Goal: Transaction & Acquisition: Purchase product/service

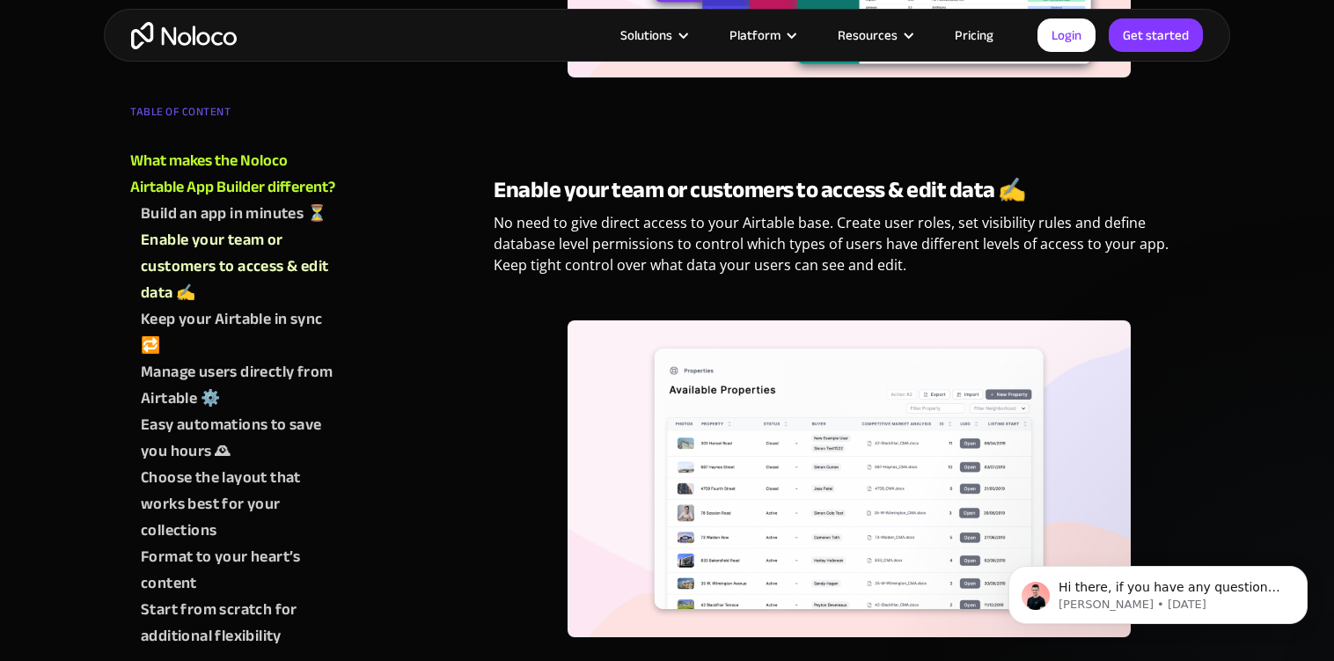
scroll to position [1998, 0]
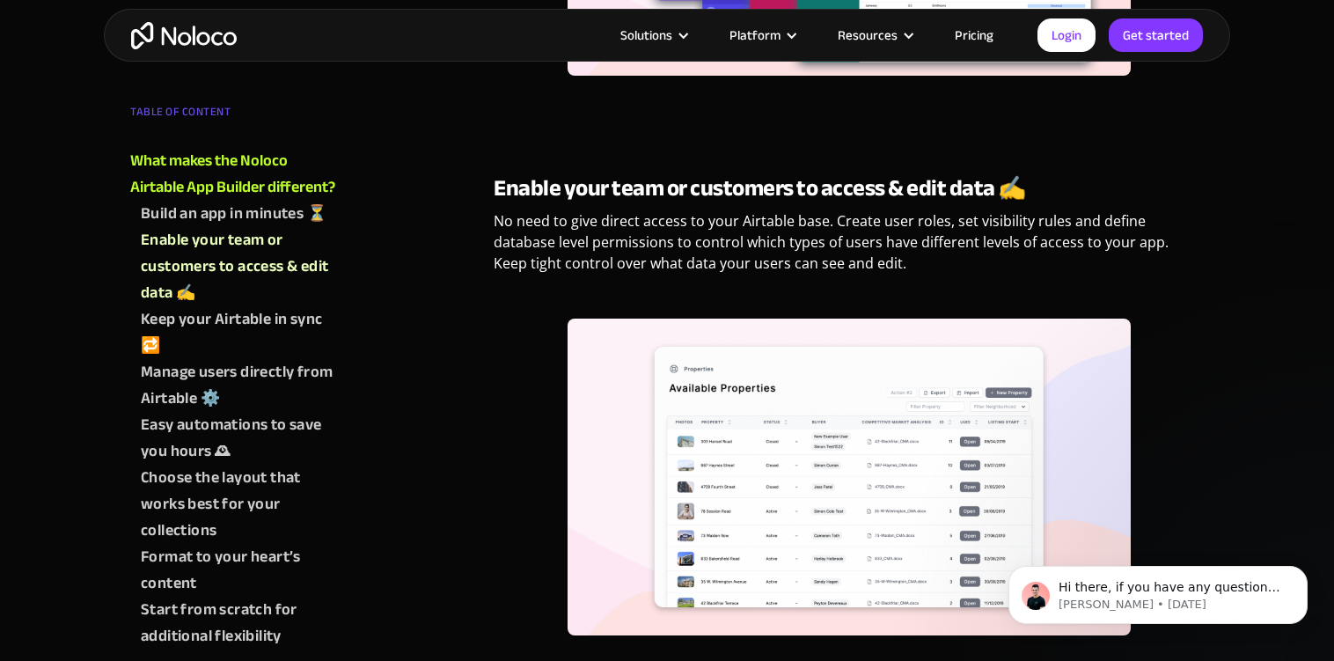
click at [733, 231] on p "No need to give direct access to your Airtable base. Create user roles, set vis…" at bounding box center [849, 248] width 710 height 77
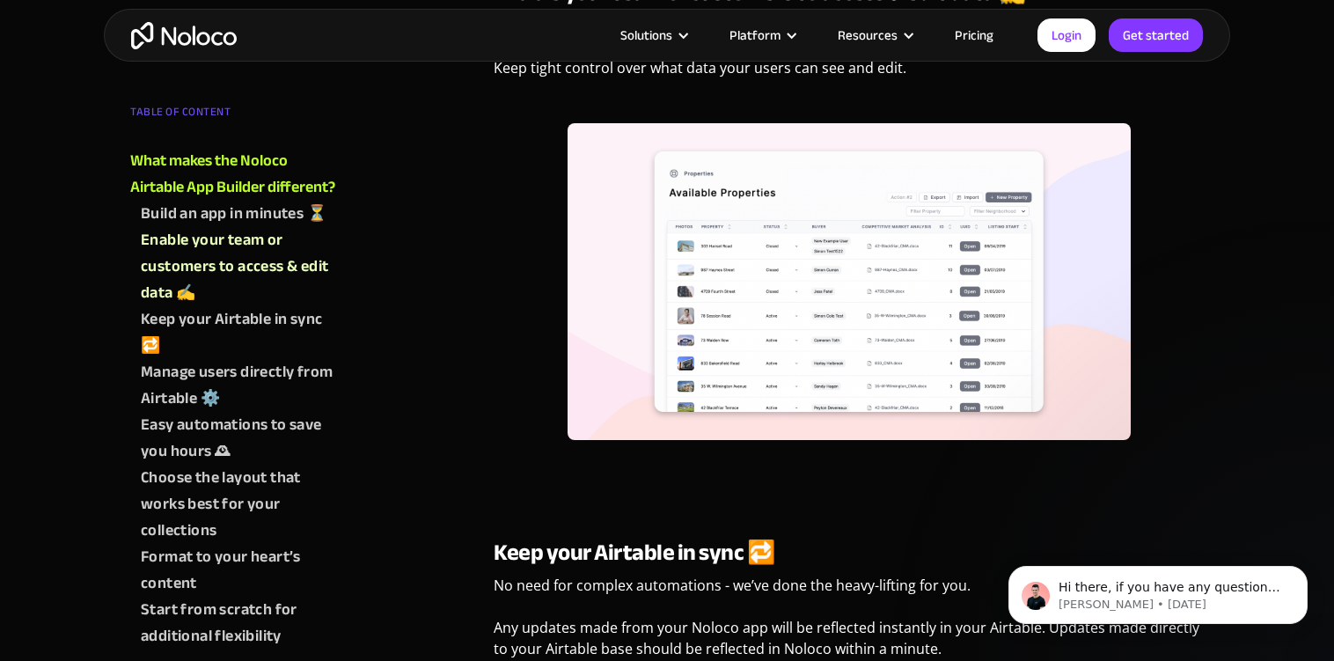
scroll to position [2508, 0]
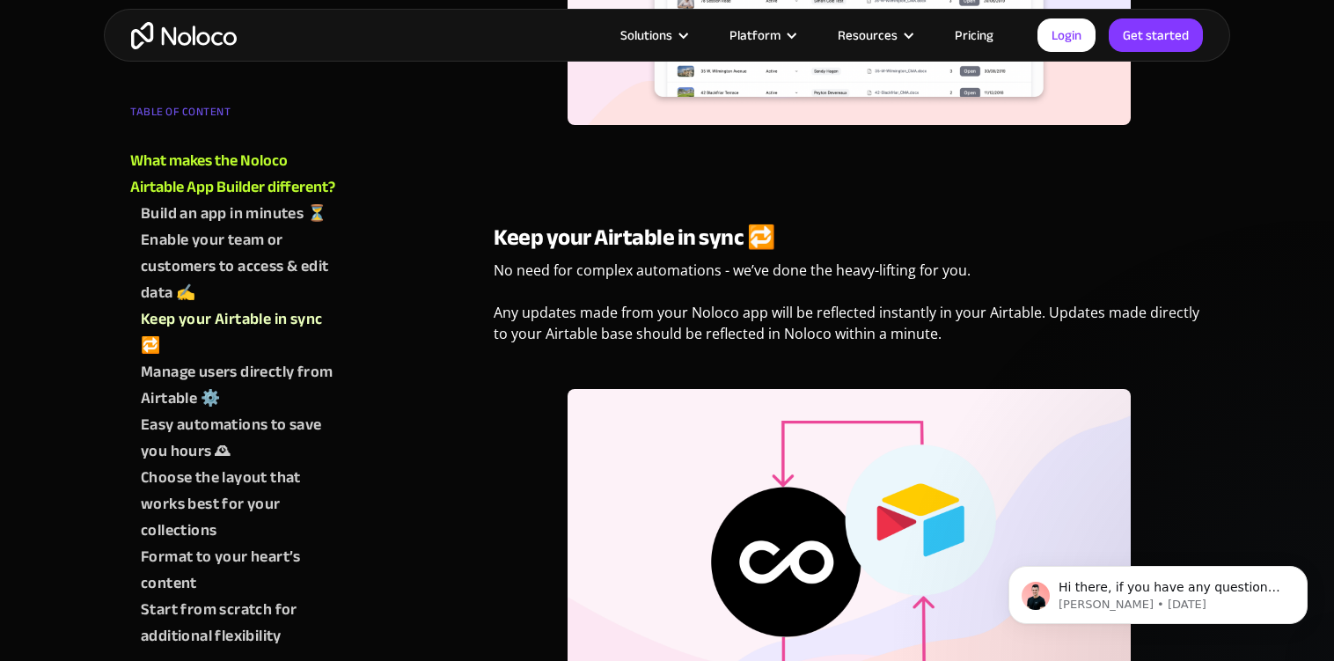
click at [706, 266] on p "No need for complex automations - we’ve done the heavy-lifting for you. ‍ Any u…" at bounding box center [849, 309] width 710 height 98
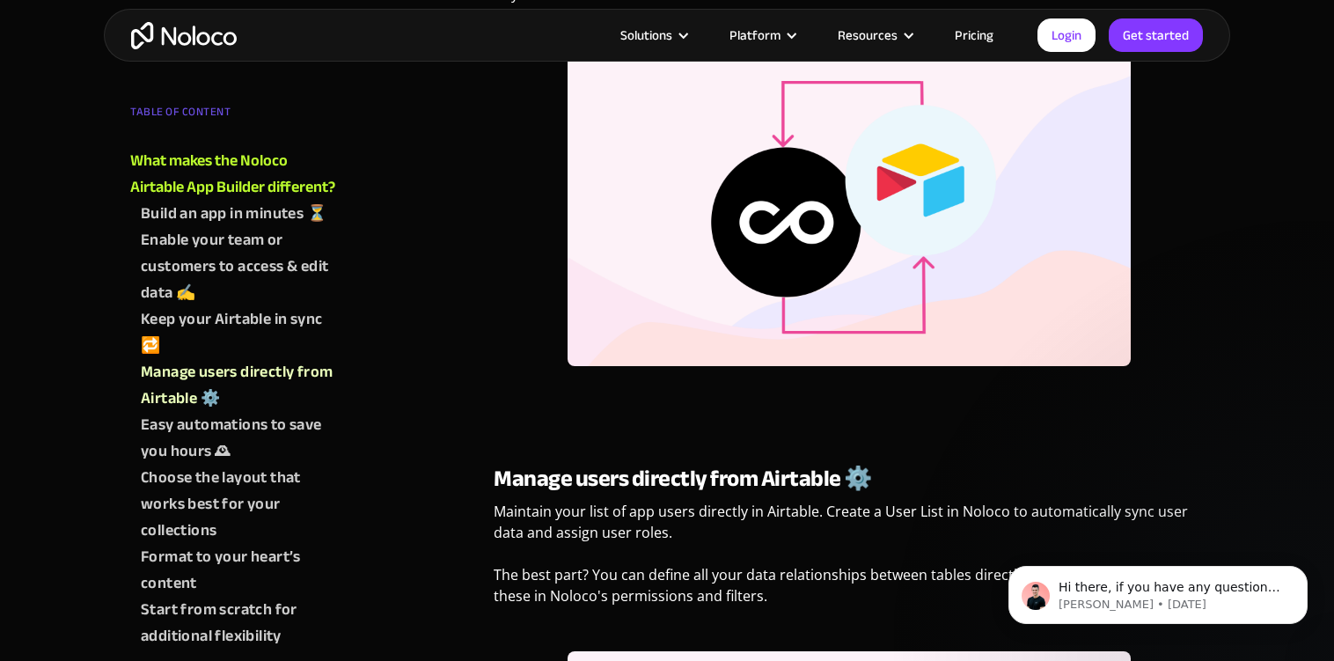
scroll to position [3119, 0]
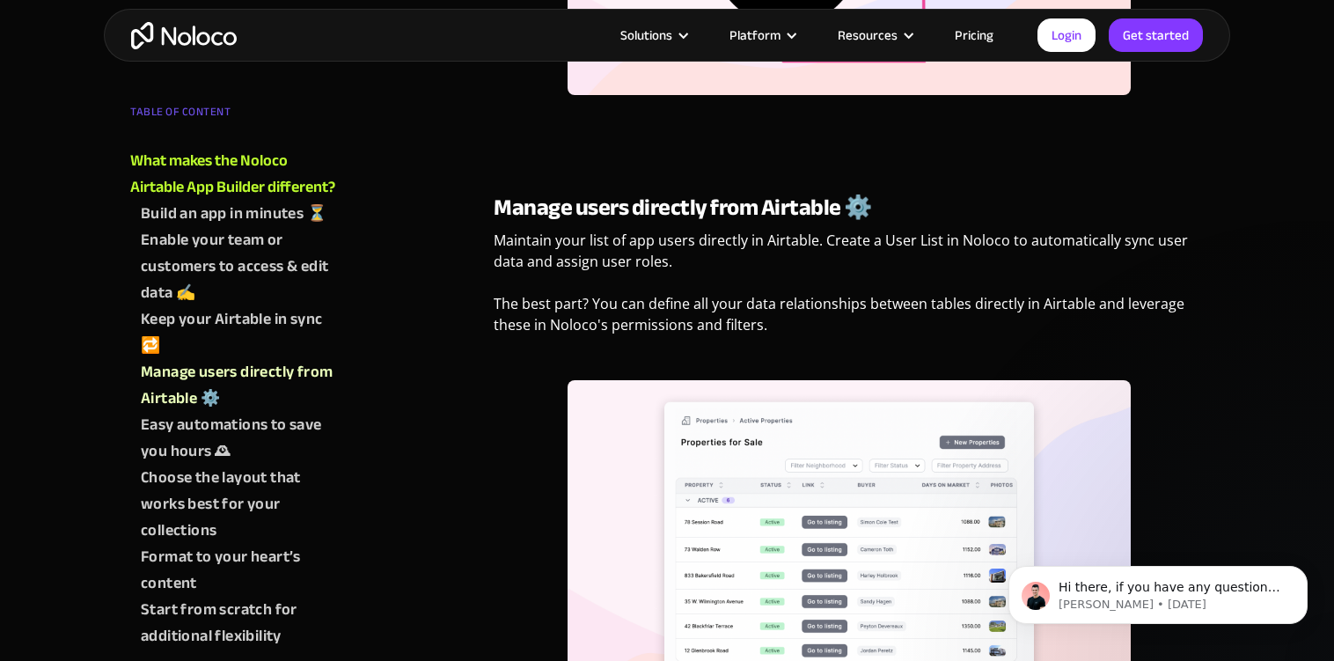
click at [691, 241] on p "Maintain your list of app users directly in Airtable. Create a User List in Nol…" at bounding box center [849, 289] width 710 height 119
click at [688, 239] on p "Maintain your list of app users directly in Airtable. Create a User List in Nol…" at bounding box center [849, 289] width 710 height 119
click at [713, 259] on p "Maintain your list of app users directly in Airtable. Create a User List in Nol…" at bounding box center [849, 289] width 710 height 119
click at [723, 232] on p "Maintain your list of app users directly in Airtable. Create a User List in Nol…" at bounding box center [849, 289] width 710 height 119
click at [725, 254] on p "Maintain your list of app users directly in Airtable. Create a User List in Nol…" at bounding box center [849, 289] width 710 height 119
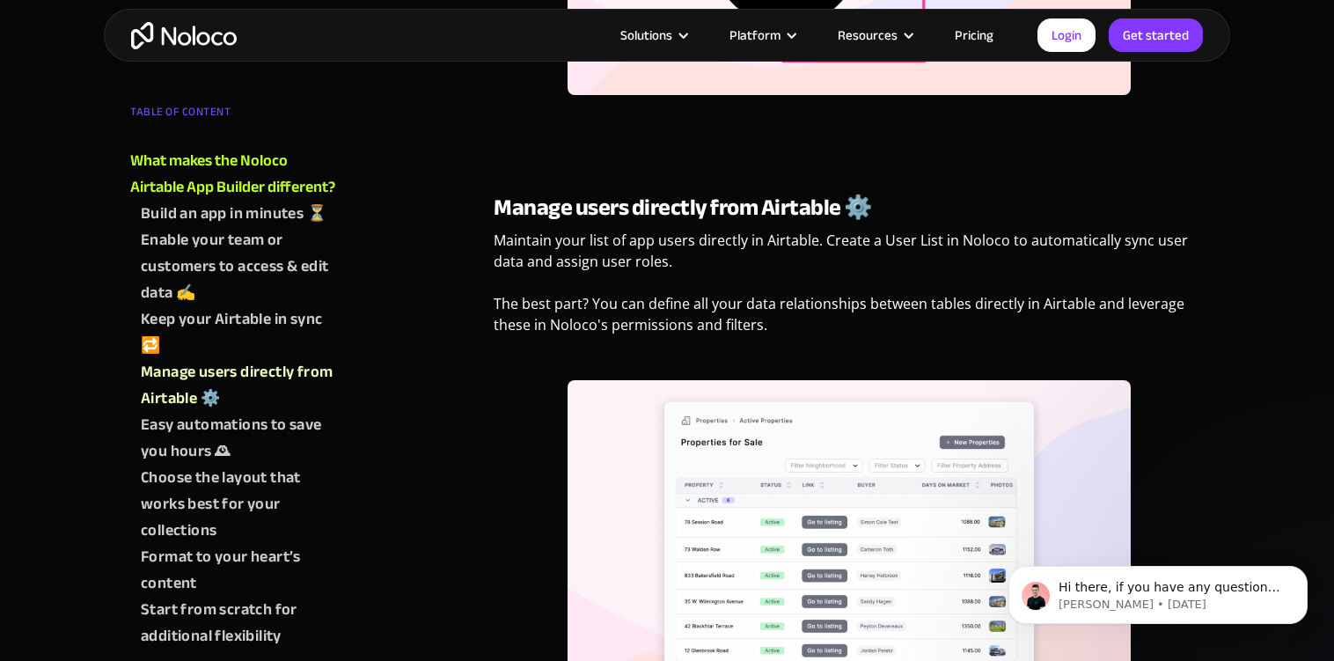
click at [707, 179] on div "What makes the Noloco Airtable App Builder different? With Noloco, you don’t ha…" at bounding box center [849, 601] width 710 height 5620
click at [709, 237] on p "Maintain your list of app users directly in Airtable. Create a User List in Nol…" at bounding box center [849, 289] width 710 height 119
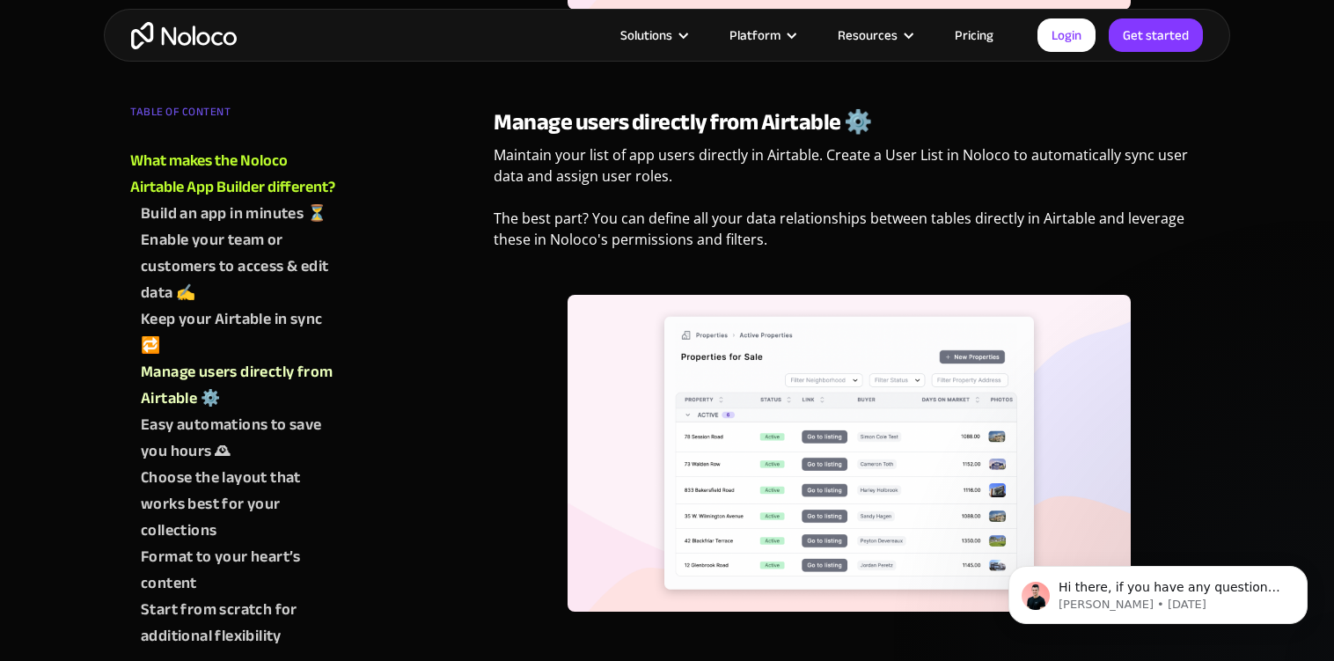
click at [709, 188] on p "Maintain your list of app users directly in Airtable. Create a User List in Nol…" at bounding box center [849, 203] width 710 height 119
click at [717, 159] on p "Maintain your list of app users directly in Airtable. Create a User List in Nol…" at bounding box center [849, 203] width 710 height 119
click at [717, 199] on p "Maintain your list of app users directly in Airtable. Create a User List in Nol…" at bounding box center [849, 203] width 710 height 119
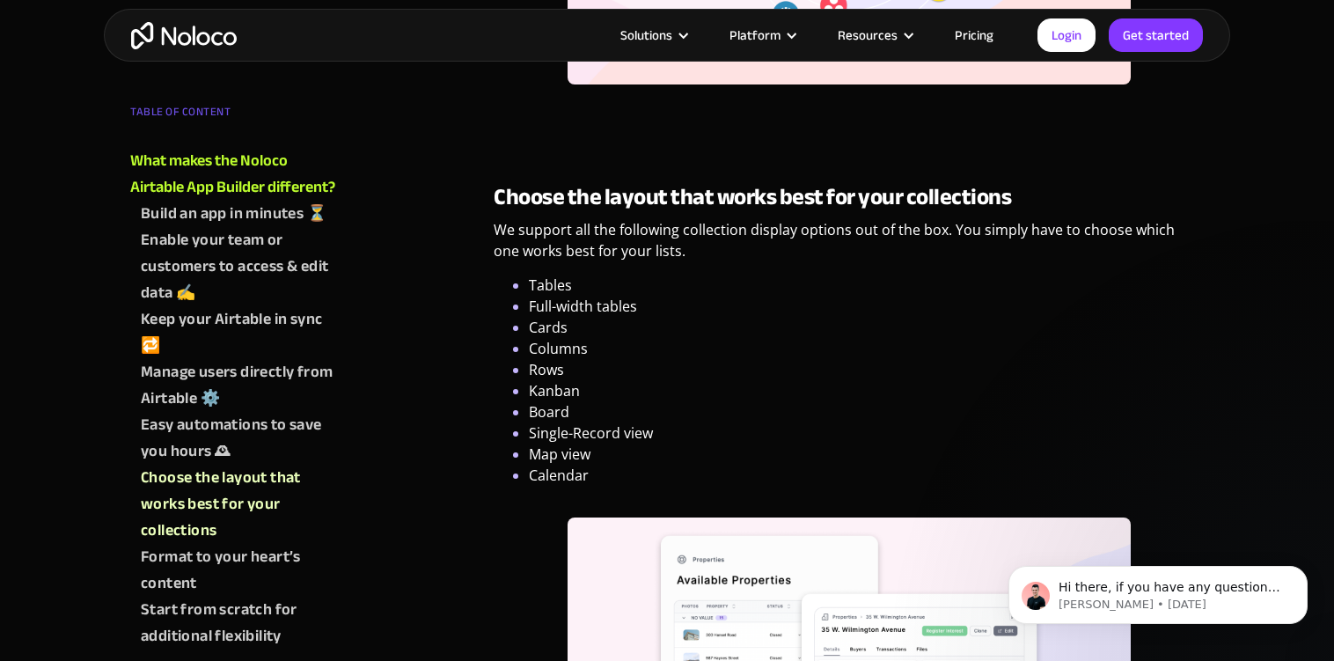
scroll to position [4324, 0]
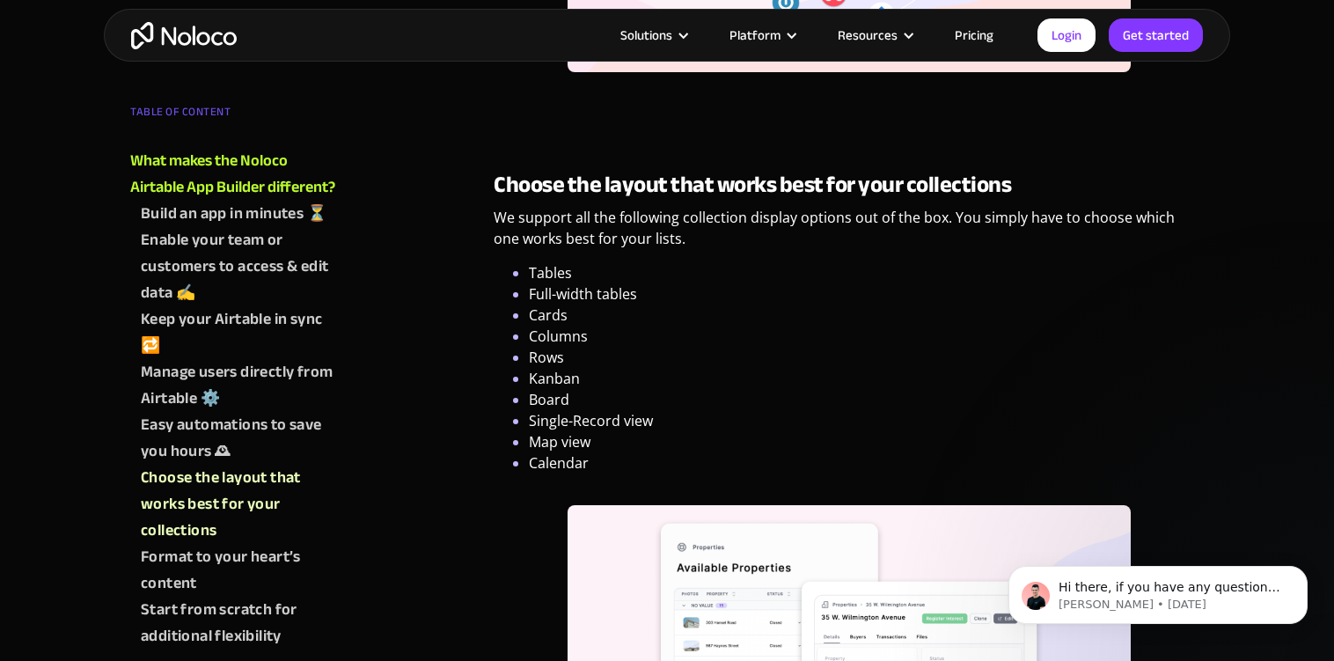
click at [717, 300] on li "Full-width tables" at bounding box center [866, 293] width 675 height 21
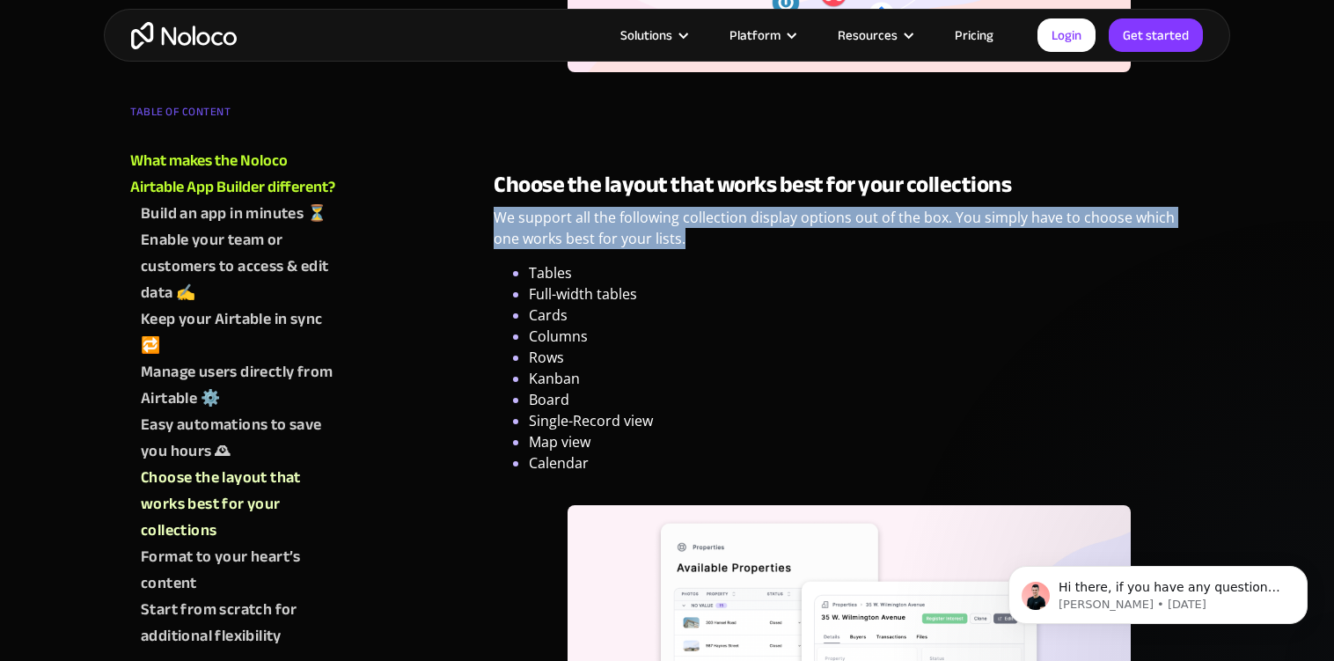
drag, startPoint x: 487, startPoint y: 218, endPoint x: 728, endPoint y: 238, distance: 241.8
click at [728, 238] on div "You have your business data in Airtable and you want to build a no-code web app…" at bounding box center [849, 598] width 728 height 9078
click at [728, 238] on p "We support all the following collection display options out of the box. You sim…" at bounding box center [849, 234] width 710 height 55
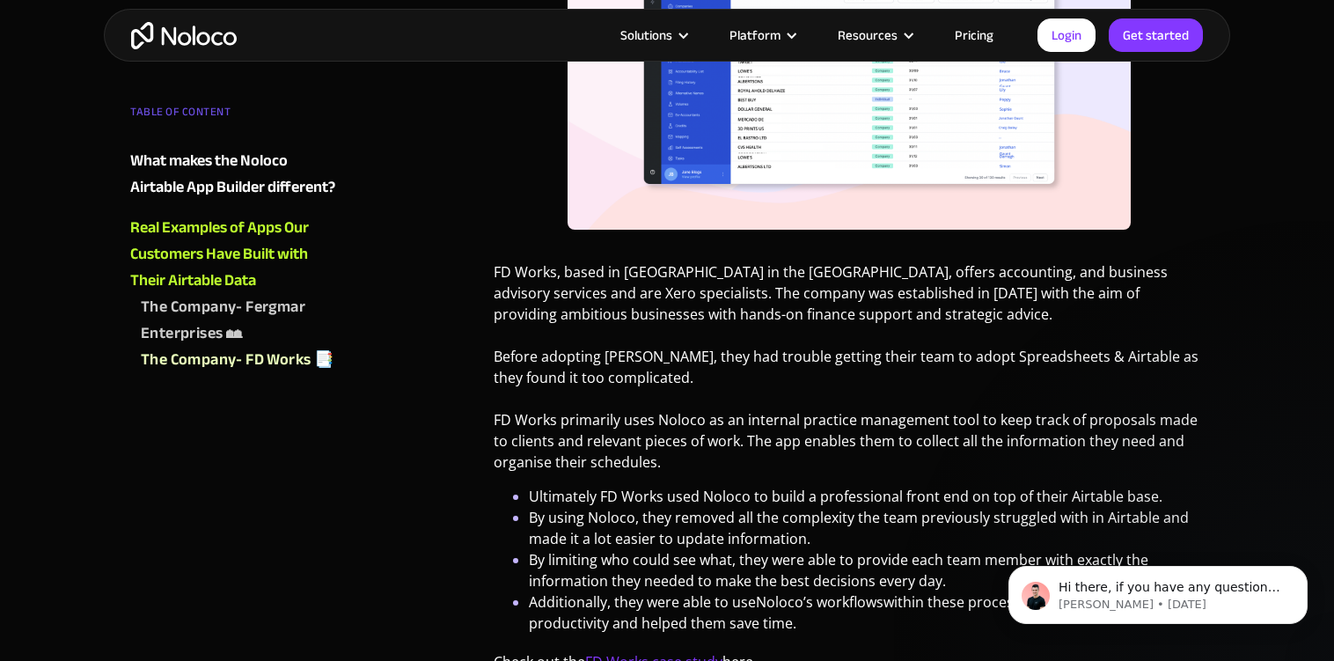
scroll to position [7836, 0]
click at [703, 280] on p "FD Works, based in [GEOGRAPHIC_DATA] in the [GEOGRAPHIC_DATA], offers accountin…" at bounding box center [849, 374] width 710 height 224
click at [703, 321] on p "FD Works, based in [GEOGRAPHIC_DATA] in the [GEOGRAPHIC_DATA], offers accountin…" at bounding box center [849, 374] width 710 height 224
click at [714, 287] on p "FD Works, based in [GEOGRAPHIC_DATA] in the [GEOGRAPHIC_DATA], offers accountin…" at bounding box center [849, 374] width 710 height 224
click at [714, 332] on p "FD Works, based in [GEOGRAPHIC_DATA] in the [GEOGRAPHIC_DATA], offers accountin…" at bounding box center [849, 374] width 710 height 224
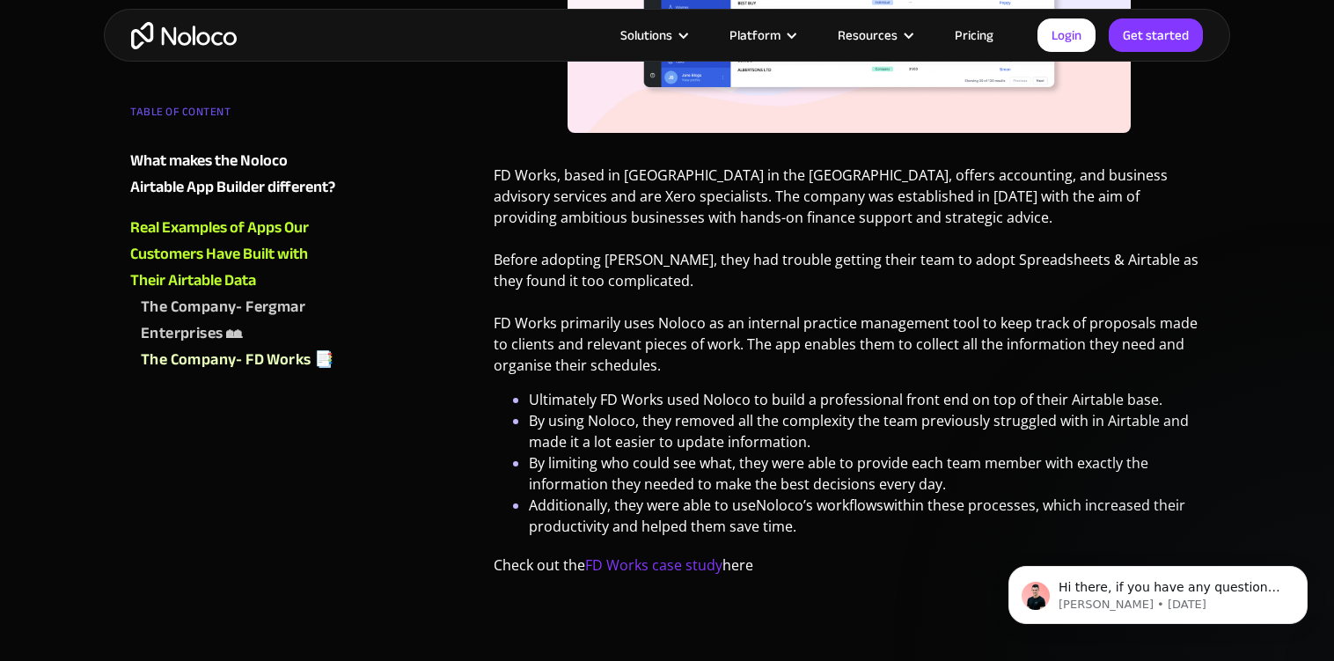
scroll to position [7815, 0]
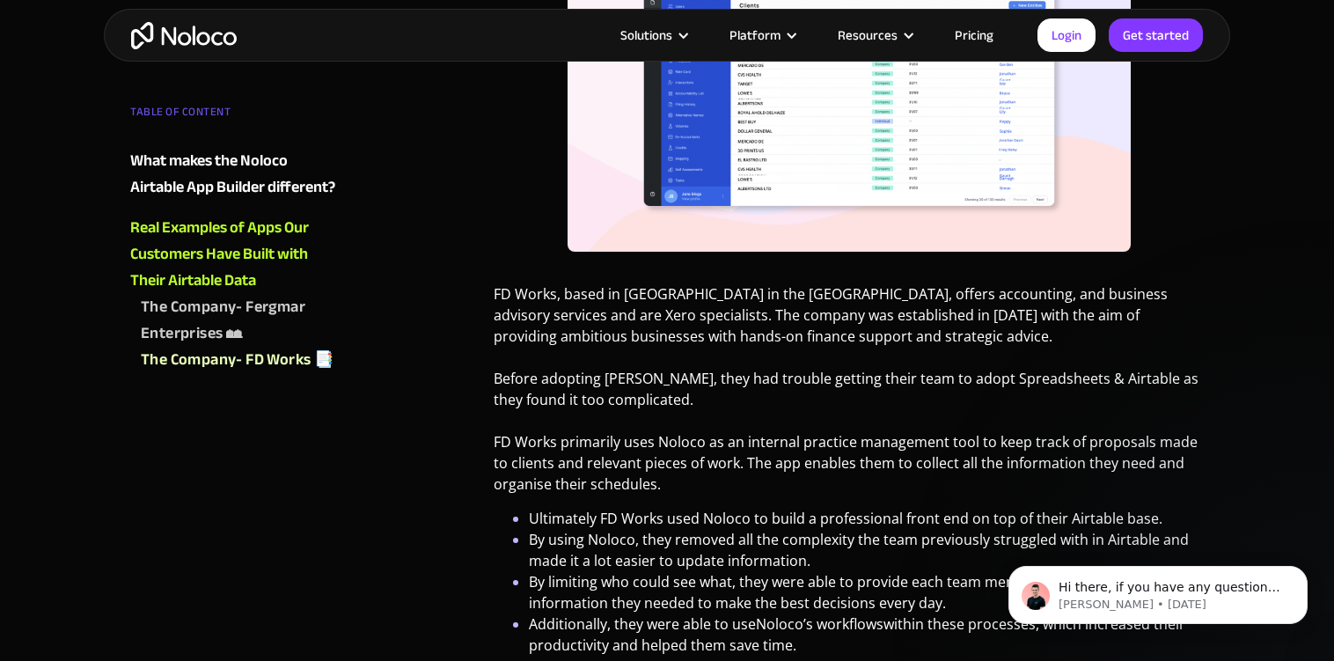
click at [691, 329] on p "FD Works, based in [GEOGRAPHIC_DATA] in the [GEOGRAPHIC_DATA], offers accountin…" at bounding box center [849, 395] width 710 height 224
click at [693, 363] on p "FD Works, based in [GEOGRAPHIC_DATA] in the [GEOGRAPHIC_DATA], offers accountin…" at bounding box center [849, 395] width 710 height 224
click at [708, 320] on p "FD Works, based in [GEOGRAPHIC_DATA] in the [GEOGRAPHIC_DATA], offers accountin…" at bounding box center [849, 395] width 710 height 224
click at [708, 346] on p "FD Works, based in [GEOGRAPHIC_DATA] in the [GEOGRAPHIC_DATA], offers accountin…" at bounding box center [849, 395] width 710 height 224
click at [707, 327] on p "FD Works, based in [GEOGRAPHIC_DATA] in the [GEOGRAPHIC_DATA], offers accountin…" at bounding box center [849, 395] width 710 height 224
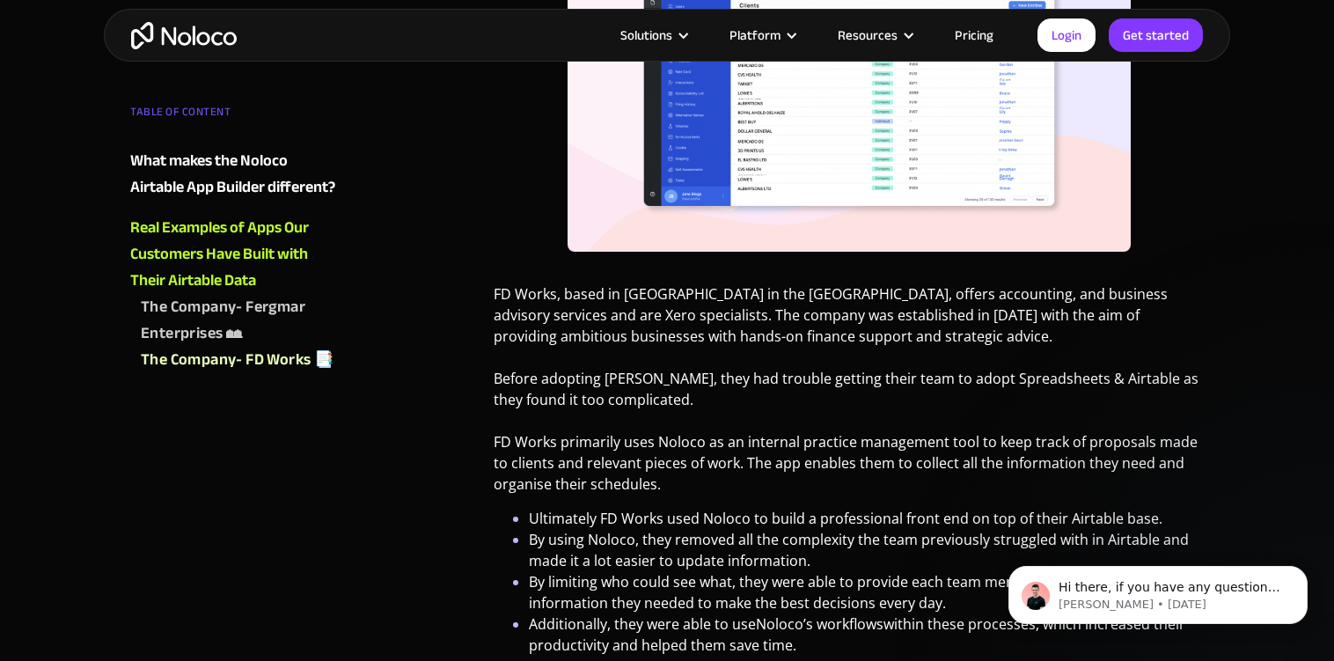
click at [707, 352] on p "FD Works, based in [GEOGRAPHIC_DATA] in the [GEOGRAPHIC_DATA], offers accountin…" at bounding box center [849, 395] width 710 height 224
click at [706, 308] on p "FD Works, based in [GEOGRAPHIC_DATA] in the [GEOGRAPHIC_DATA], offers accountin…" at bounding box center [849, 395] width 710 height 224
click at [706, 336] on p "FD Works, based in [GEOGRAPHIC_DATA] in the [GEOGRAPHIC_DATA], offers accountin…" at bounding box center [849, 395] width 710 height 224
click at [691, 334] on p "FD Works, based in [GEOGRAPHIC_DATA] in the [GEOGRAPHIC_DATA], offers accountin…" at bounding box center [849, 395] width 710 height 224
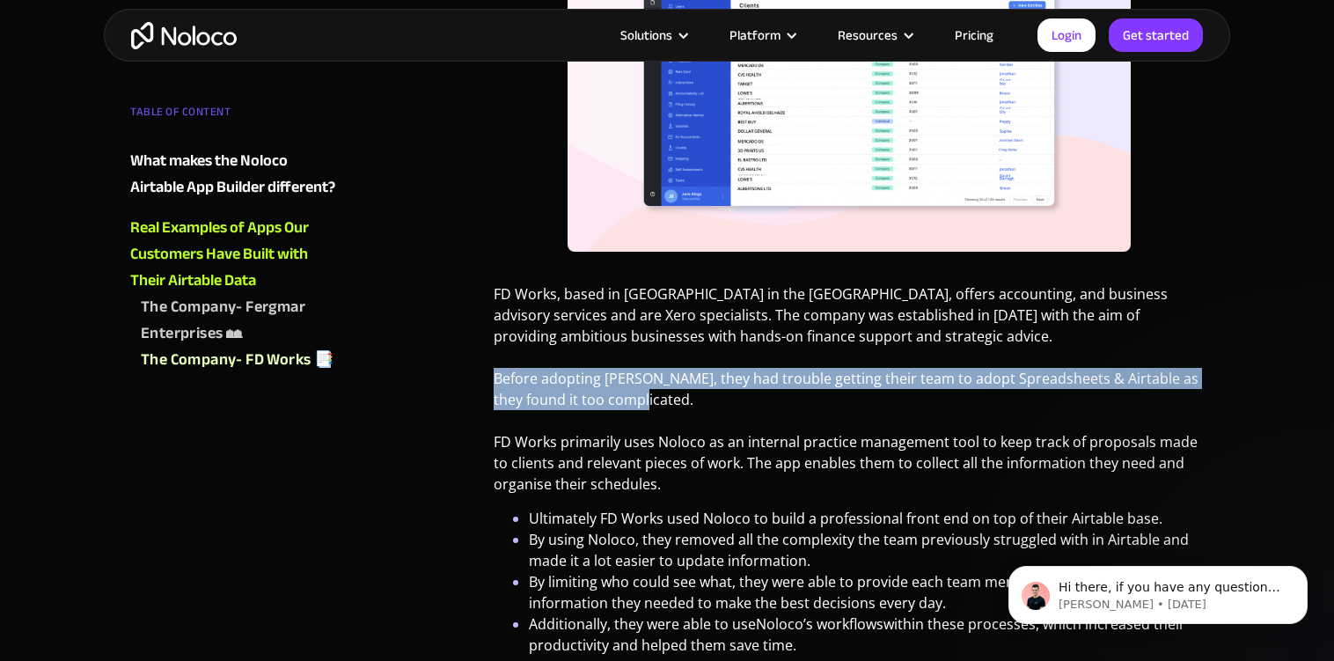
drag, startPoint x: 485, startPoint y: 342, endPoint x: 661, endPoint y: 355, distance: 176.4
click at [661, 355] on p "FD Works, based in [GEOGRAPHIC_DATA] in the [GEOGRAPHIC_DATA], offers accountin…" at bounding box center [849, 395] width 710 height 224
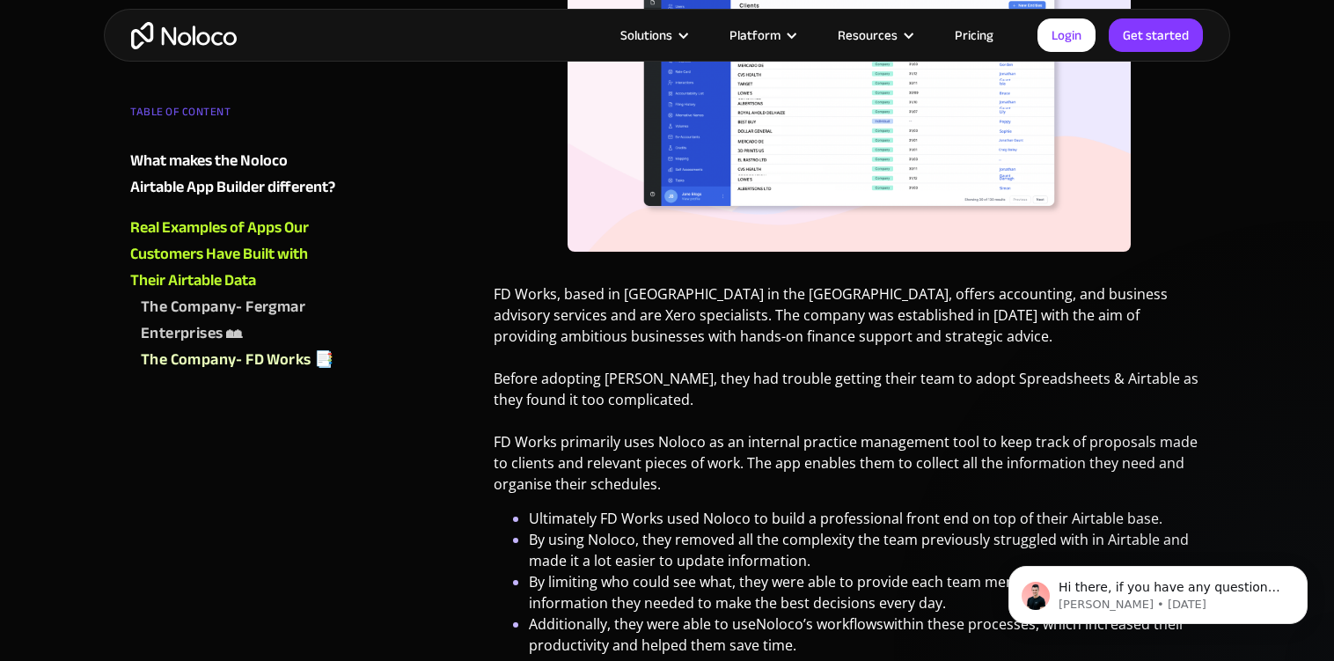
click at [698, 314] on p "FD Works, based in [GEOGRAPHIC_DATA] in the [GEOGRAPHIC_DATA], offers accountin…" at bounding box center [849, 395] width 710 height 224
click at [699, 340] on p "FD Works, based in [GEOGRAPHIC_DATA] in the [GEOGRAPHIC_DATA], offers accountin…" at bounding box center [849, 395] width 710 height 224
click at [699, 317] on p "FD Works, based in [GEOGRAPHIC_DATA] in the [GEOGRAPHIC_DATA], offers accountin…" at bounding box center [849, 395] width 710 height 224
click at [699, 347] on p "FD Works, based in [GEOGRAPHIC_DATA] in the [GEOGRAPHIC_DATA], offers accountin…" at bounding box center [849, 395] width 710 height 224
click at [699, 321] on p "FD Works, based in [GEOGRAPHIC_DATA] in the [GEOGRAPHIC_DATA], offers accountin…" at bounding box center [849, 395] width 710 height 224
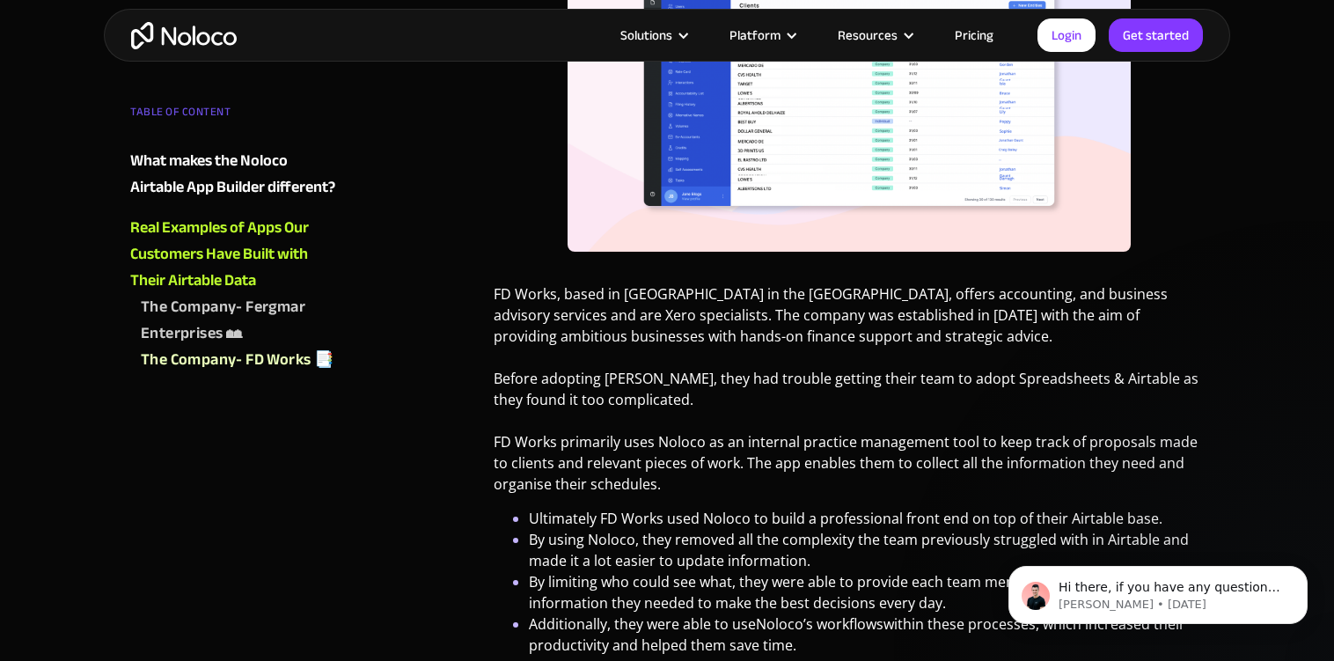
click at [705, 350] on p "FD Works, based in [GEOGRAPHIC_DATA] in the [GEOGRAPHIC_DATA], offers accountin…" at bounding box center [849, 395] width 710 height 224
click at [711, 317] on p "FD Works, based in [GEOGRAPHIC_DATA] in the [GEOGRAPHIC_DATA], offers accountin…" at bounding box center [849, 395] width 710 height 224
click at [711, 348] on p "FD Works, based in [GEOGRAPHIC_DATA] in the [GEOGRAPHIC_DATA], offers accountin…" at bounding box center [849, 395] width 710 height 224
click at [694, 327] on p "FD Works, based in [GEOGRAPHIC_DATA] in the [GEOGRAPHIC_DATA], offers accountin…" at bounding box center [849, 395] width 710 height 224
click at [695, 353] on p "FD Works, based in [GEOGRAPHIC_DATA] in the [GEOGRAPHIC_DATA], offers accountin…" at bounding box center [849, 395] width 710 height 224
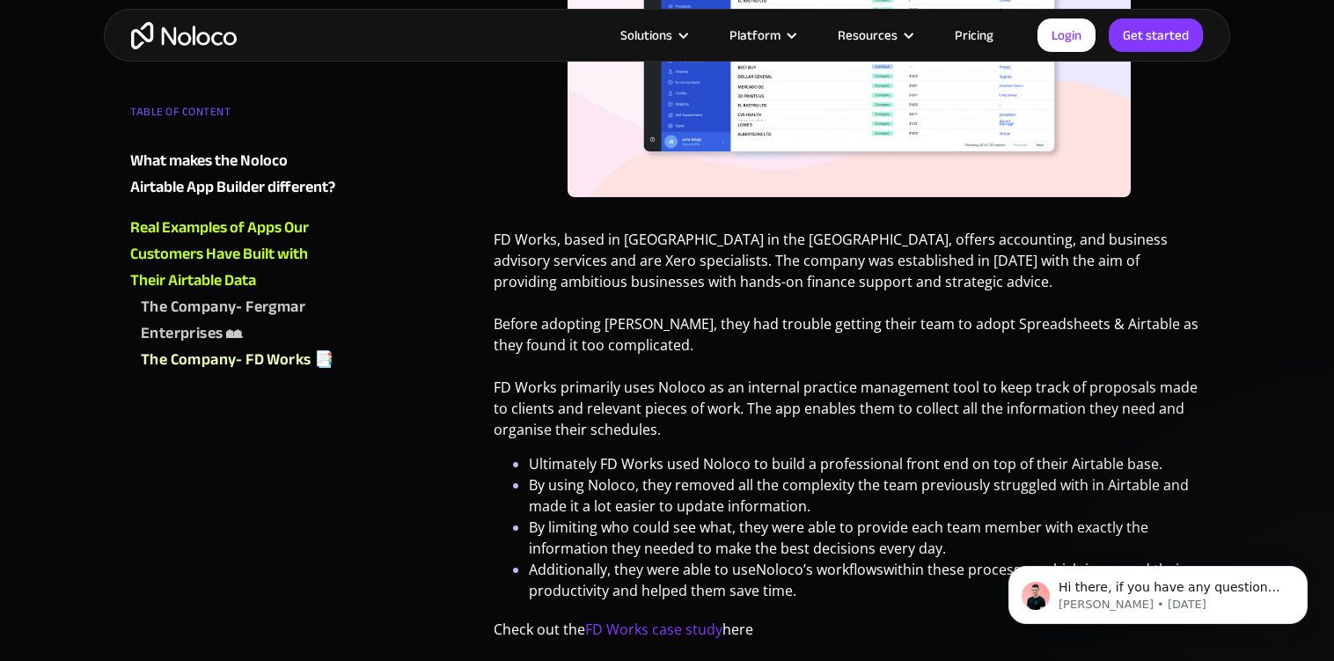
scroll to position [7875, 0]
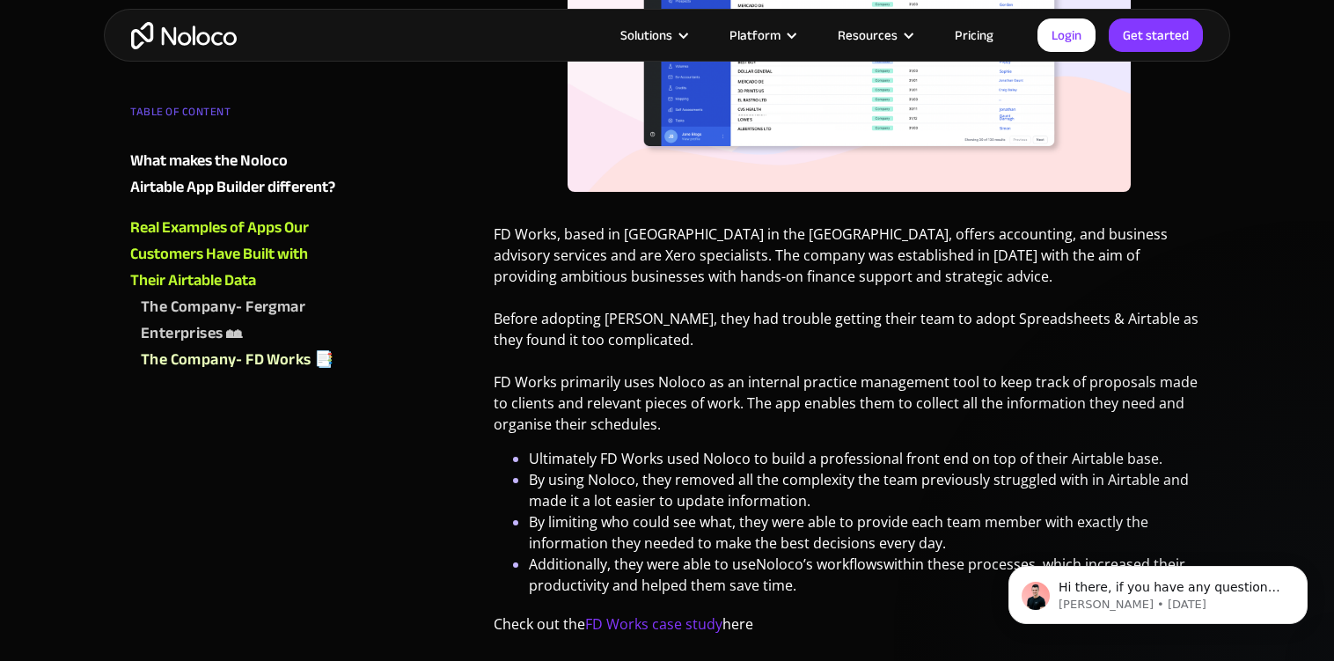
click at [694, 319] on p "FD Works, based in [GEOGRAPHIC_DATA] in the [GEOGRAPHIC_DATA], offers accountin…" at bounding box center [849, 335] width 710 height 224
click at [705, 351] on p "FD Works, based in [GEOGRAPHIC_DATA] in the [GEOGRAPHIC_DATA], offers accountin…" at bounding box center [849, 335] width 710 height 224
click at [709, 312] on p "FD Works, based in [GEOGRAPHIC_DATA] in the [GEOGRAPHIC_DATA], offers accountin…" at bounding box center [849, 335] width 710 height 224
click at [709, 364] on p "FD Works, based in [GEOGRAPHIC_DATA] in the [GEOGRAPHIC_DATA], offers accountin…" at bounding box center [849, 335] width 710 height 224
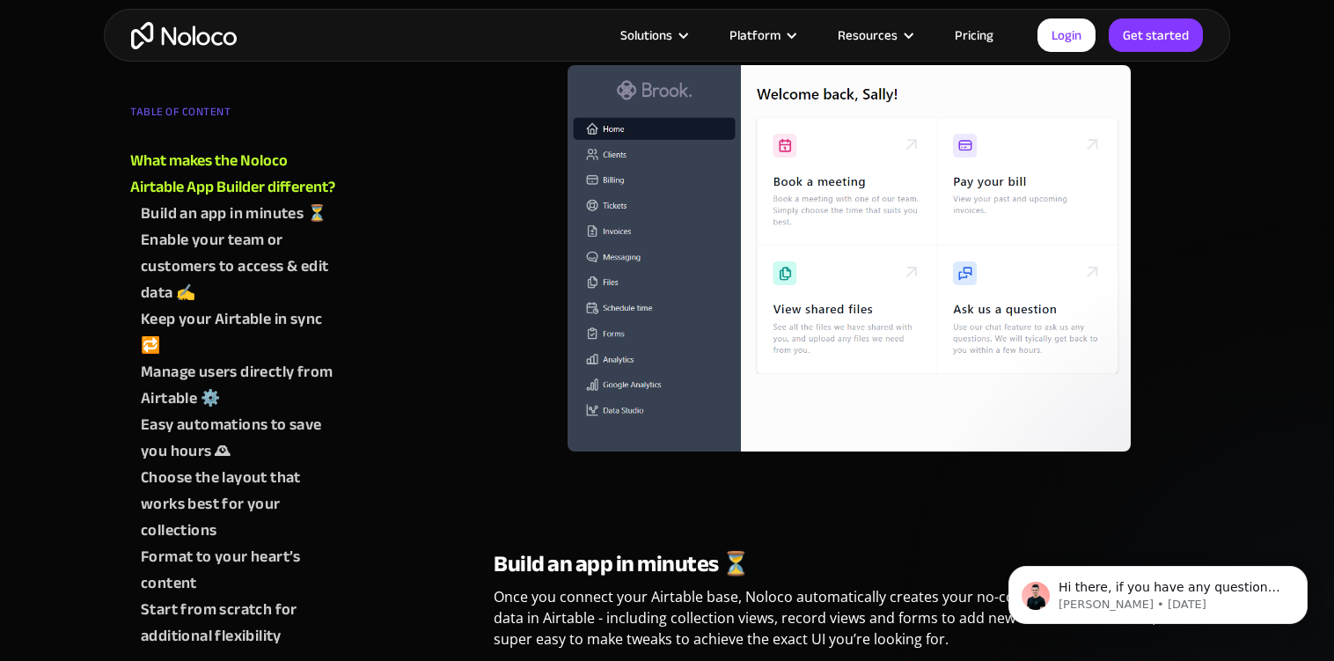
scroll to position [661, 0]
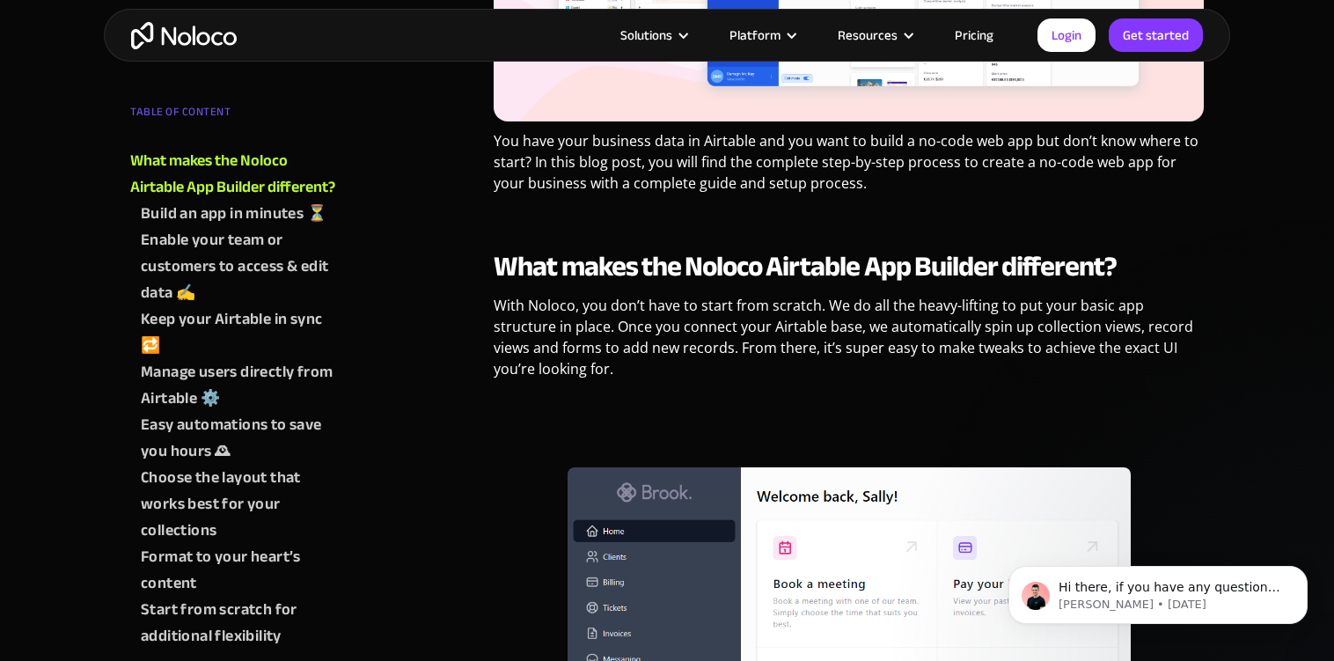
click at [985, 43] on link "Pricing" at bounding box center [973, 35] width 83 height 23
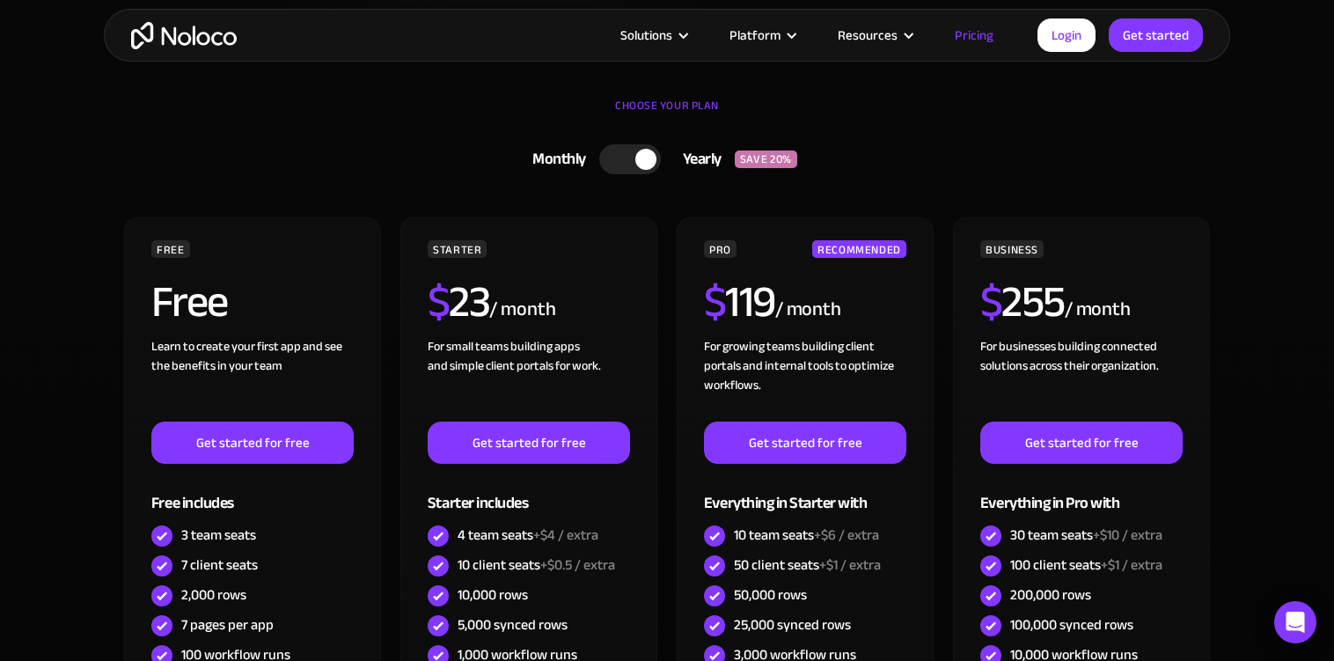
scroll to position [655, 0]
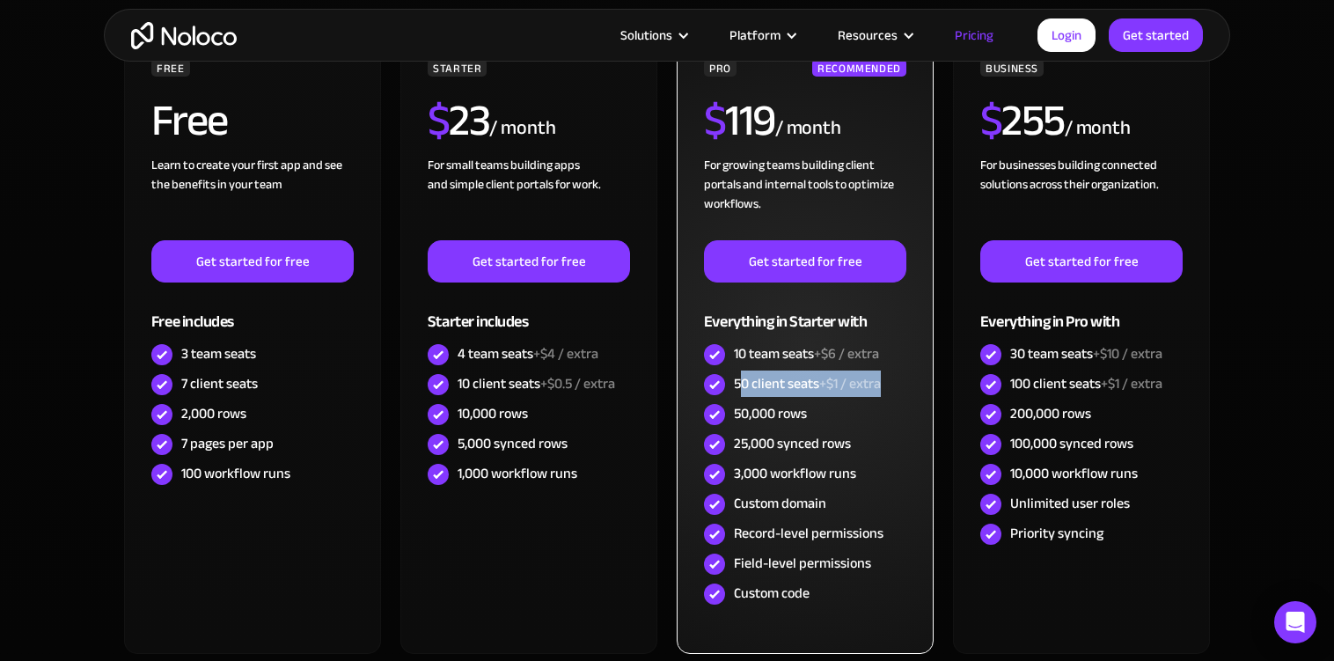
drag, startPoint x: 739, startPoint y: 383, endPoint x: 881, endPoint y: 382, distance: 142.5
click at [881, 382] on div "50 client seats +$1 / extra" at bounding box center [807, 383] width 147 height 19
drag, startPoint x: 732, startPoint y: 413, endPoint x: 821, endPoint y: 413, distance: 88.9
click at [821, 413] on div "50,000 rows" at bounding box center [805, 414] width 202 height 30
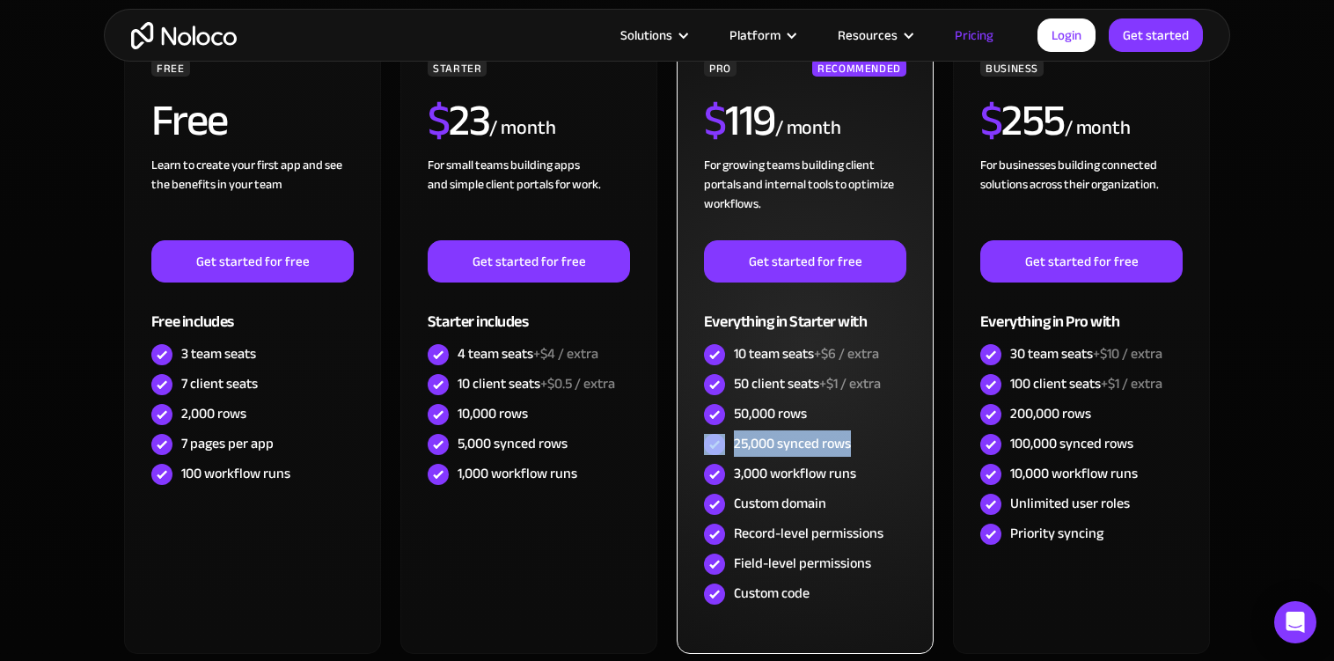
drag, startPoint x: 728, startPoint y: 441, endPoint x: 857, endPoint y: 441, distance: 128.4
click at [857, 441] on div "25,000 synced rows" at bounding box center [805, 444] width 202 height 30
drag, startPoint x: 737, startPoint y: 474, endPoint x: 871, endPoint y: 474, distance: 133.7
click at [871, 474] on div "3,000 workflow runs" at bounding box center [805, 474] width 202 height 30
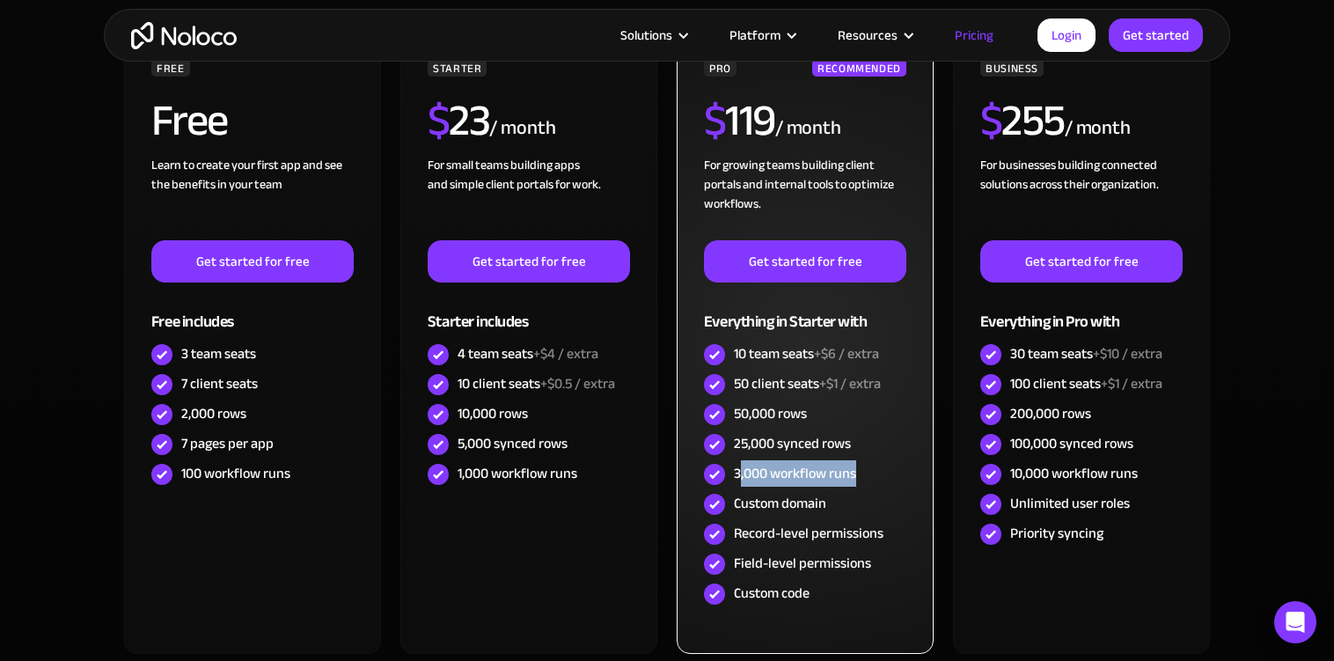
click at [871, 474] on div "3,000 workflow runs" at bounding box center [805, 474] width 202 height 30
drag, startPoint x: 729, startPoint y: 502, endPoint x: 829, endPoint y: 502, distance: 99.4
click at [829, 502] on div "Custom domain" at bounding box center [805, 504] width 202 height 30
drag, startPoint x: 735, startPoint y: 532, endPoint x: 878, endPoint y: 531, distance: 143.4
click at [879, 531] on div "Record-level permissions" at bounding box center [809, 532] width 150 height 19
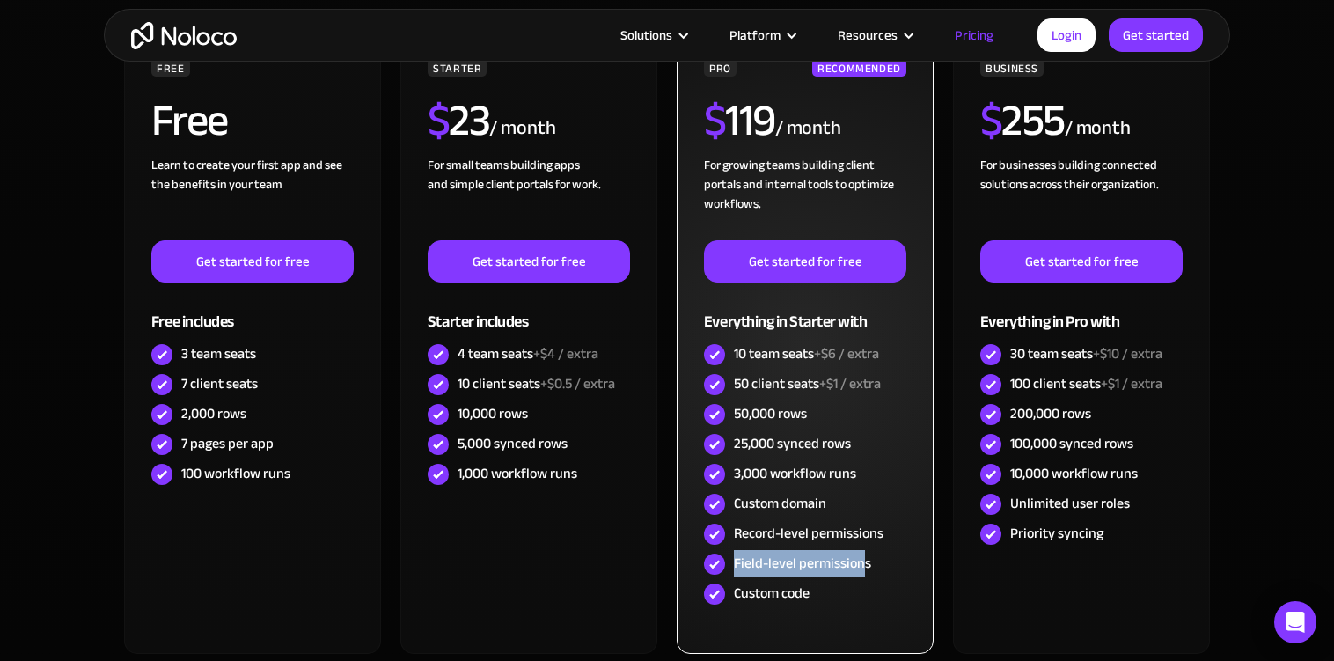
drag, startPoint x: 734, startPoint y: 567, endPoint x: 863, endPoint y: 567, distance: 129.3
click at [863, 567] on div "Field-level permissions" at bounding box center [802, 562] width 137 height 19
drag, startPoint x: 735, startPoint y: 592, endPoint x: 820, endPoint y: 592, distance: 84.5
click at [820, 592] on div "Custom code" at bounding box center [805, 594] width 202 height 30
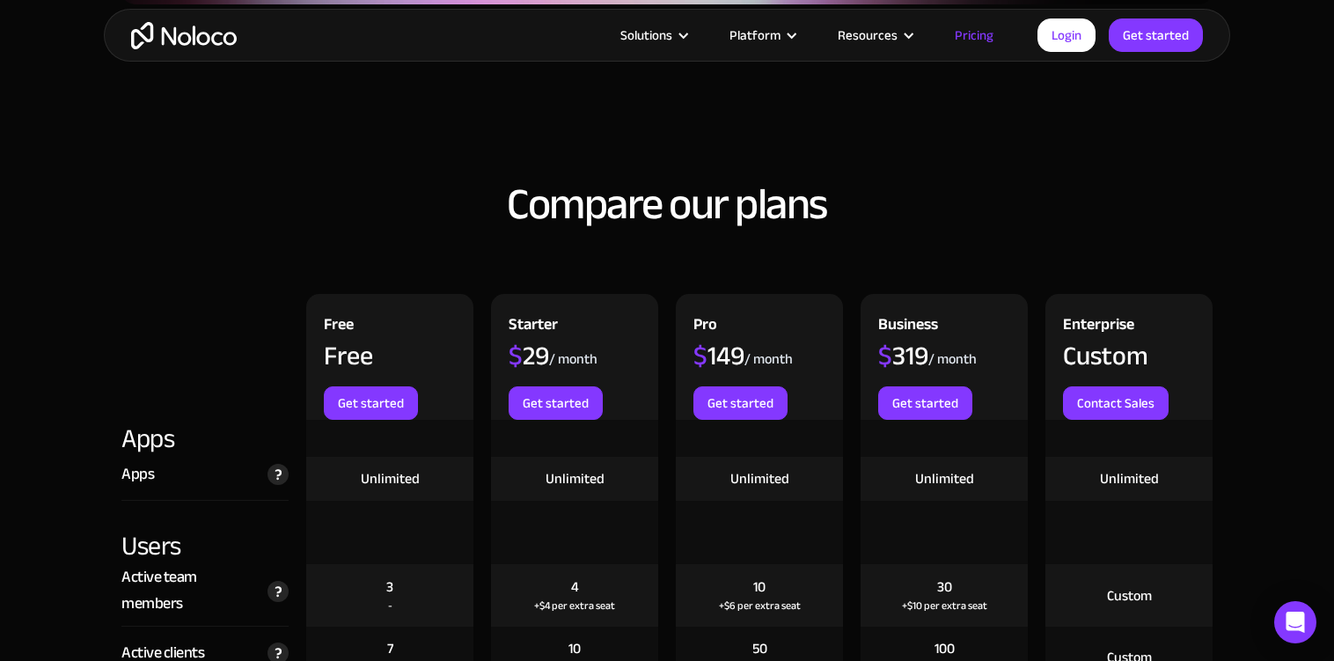
scroll to position [1851, 0]
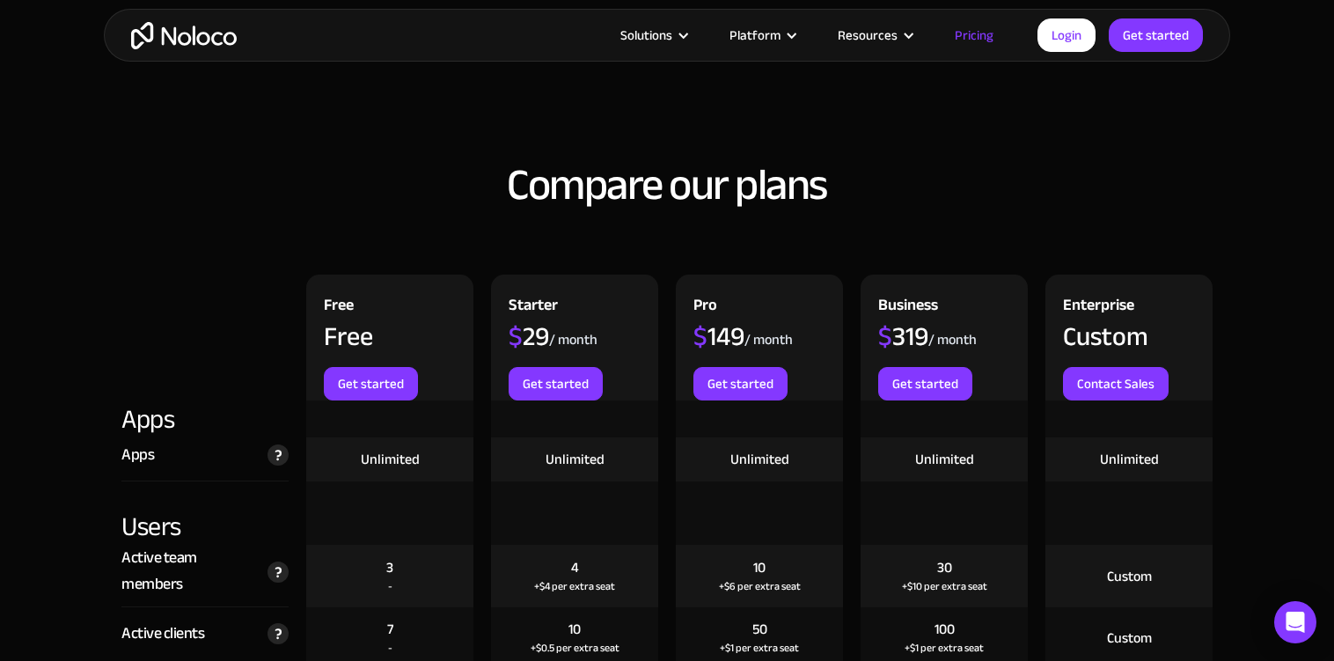
click at [669, 355] on div "Pro $ 149 / month Get started" at bounding box center [759, 337] width 185 height 126
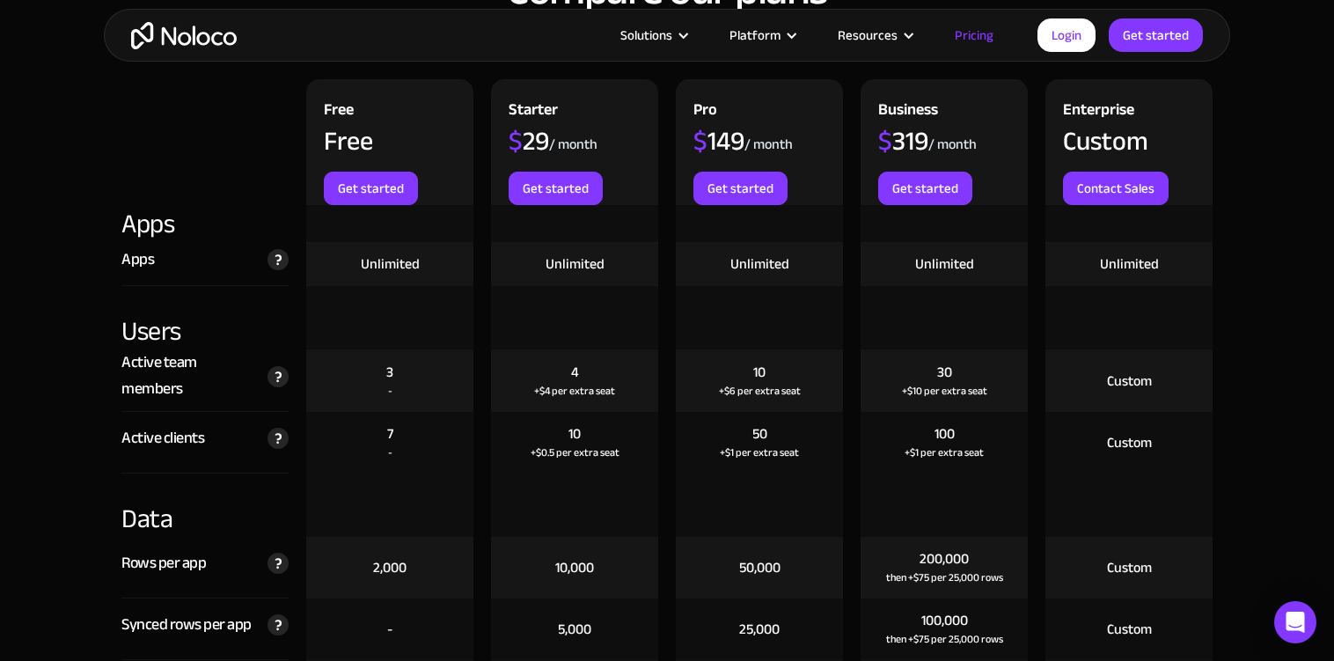
scroll to position [2048, 0]
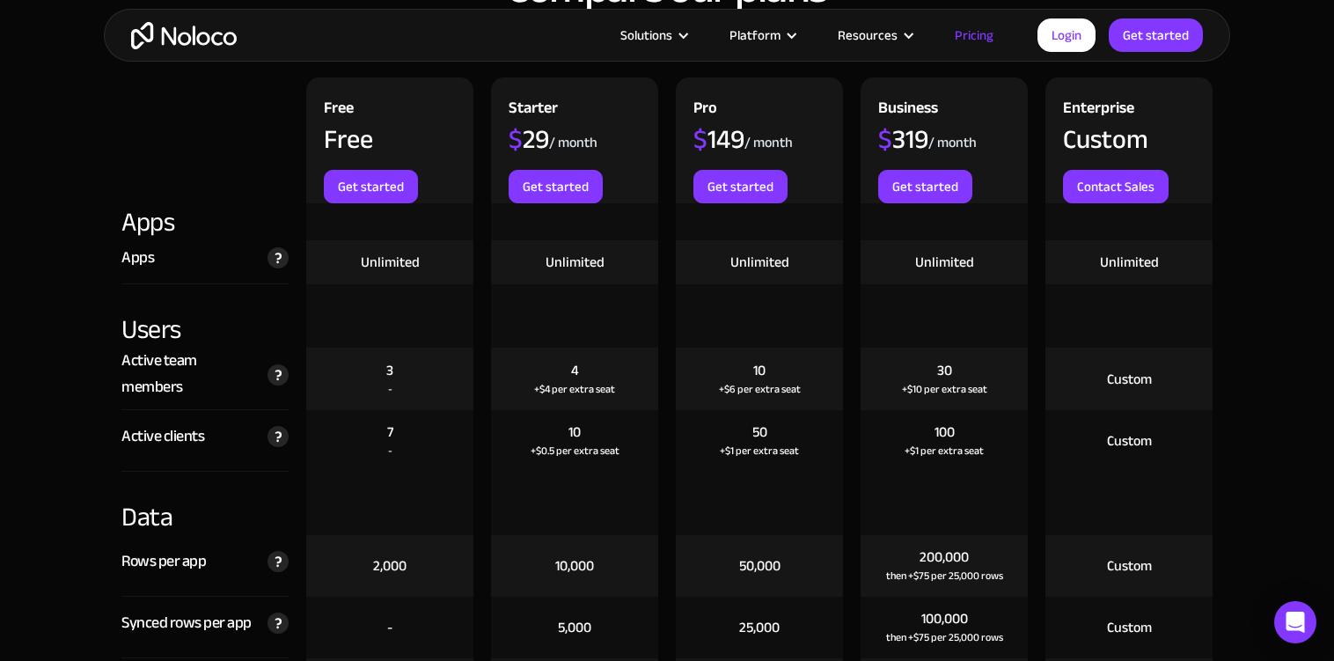
click at [665, 311] on div at bounding box center [574, 315] width 185 height 63
click at [665, 383] on div "4 +$4 per extra seat" at bounding box center [574, 378] width 185 height 62
